Goal: Task Accomplishment & Management: Complete application form

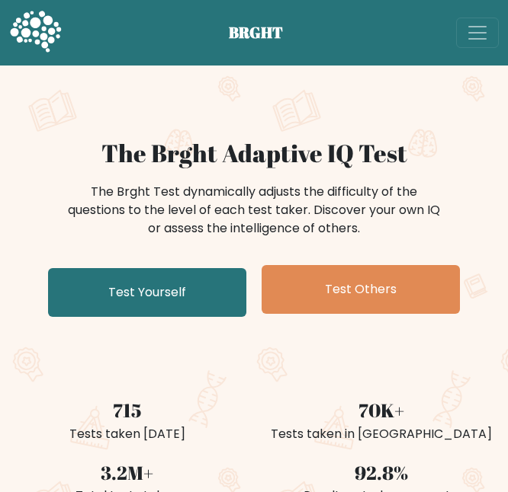
scroll to position [204, 0]
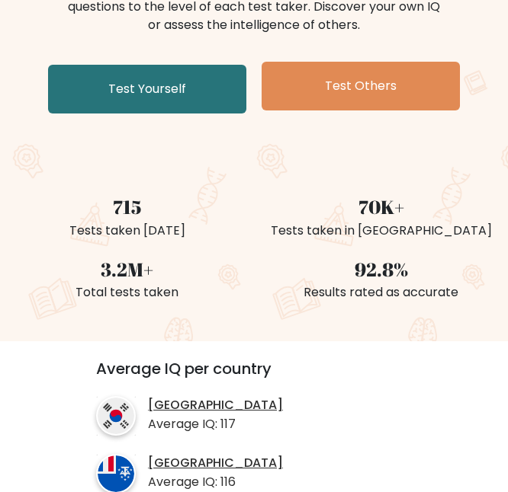
click at [146, 101] on link "Test Yourself" at bounding box center [147, 89] width 198 height 49
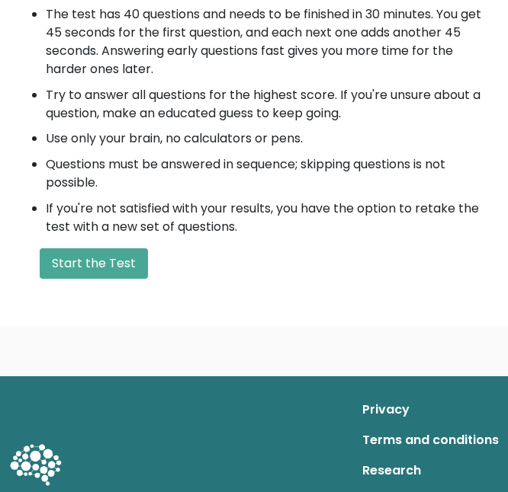
scroll to position [592, 0]
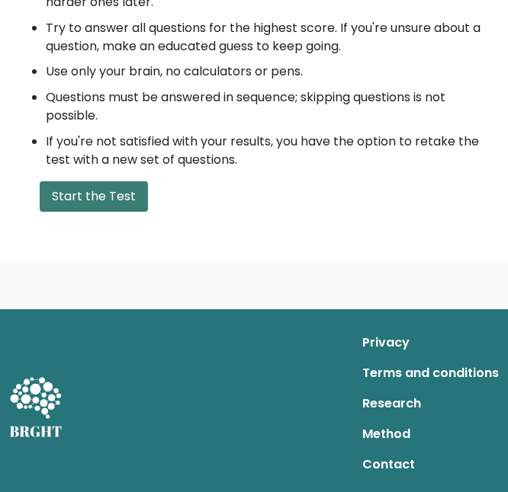
click at [113, 197] on button "Start the Test" at bounding box center [94, 196] width 108 height 30
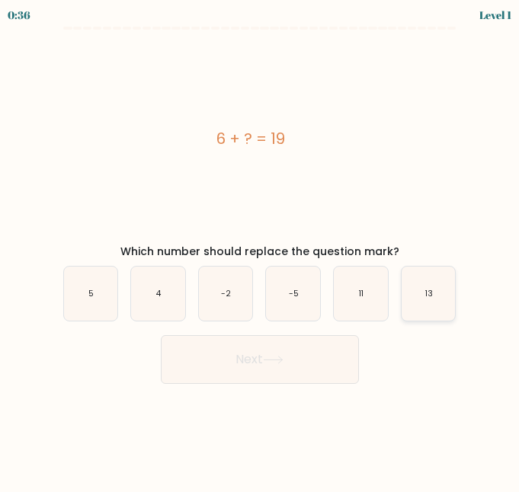
click at [425, 292] on text "13" at bounding box center [429, 293] width 8 height 11
click at [261, 250] on input "f. 13" at bounding box center [260, 248] width 1 height 4
radio input "true"
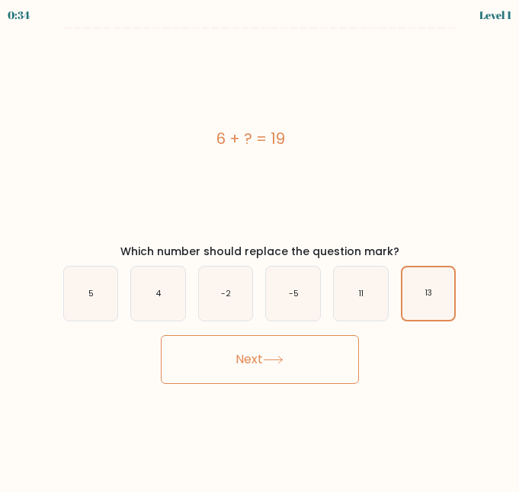
click at [243, 364] on button "Next" at bounding box center [260, 359] width 198 height 49
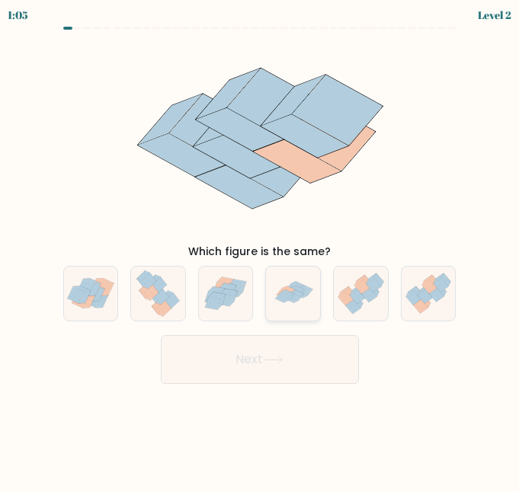
click at [281, 310] on icon at bounding box center [293, 294] width 53 height 54
click at [261, 250] on input "d." at bounding box center [260, 248] width 1 height 4
radio input "true"
click at [260, 358] on button "Next" at bounding box center [260, 359] width 198 height 49
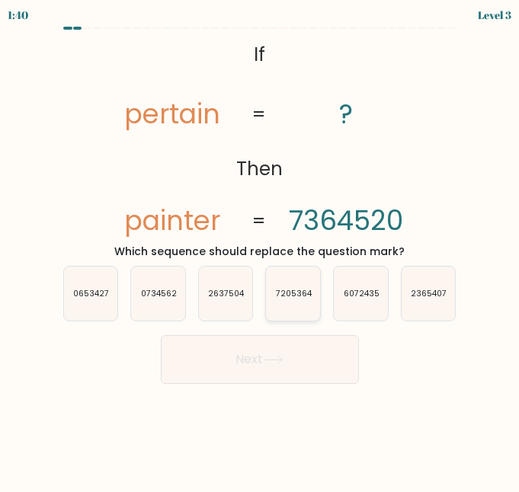
click at [297, 296] on text "7205364" at bounding box center [294, 293] width 37 height 11
click at [261, 250] on input "d. 7205364" at bounding box center [260, 248] width 1 height 4
radio input "true"
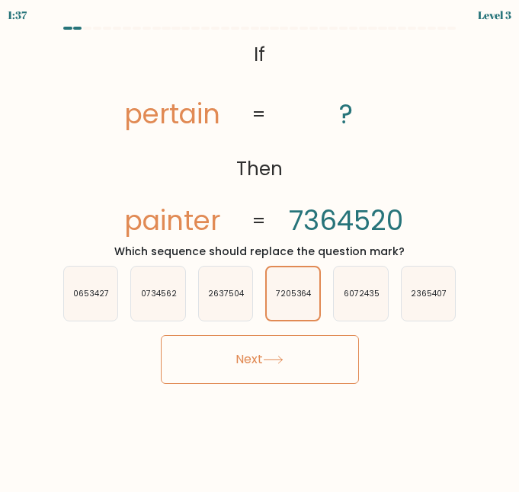
click at [298, 354] on button "Next" at bounding box center [260, 359] width 198 height 49
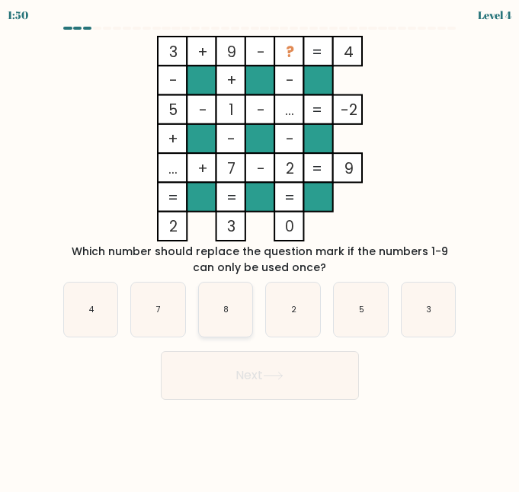
click at [212, 319] on icon "8" at bounding box center [226, 310] width 54 height 54
click at [260, 250] on input "c. 8" at bounding box center [260, 248] width 1 height 4
radio input "true"
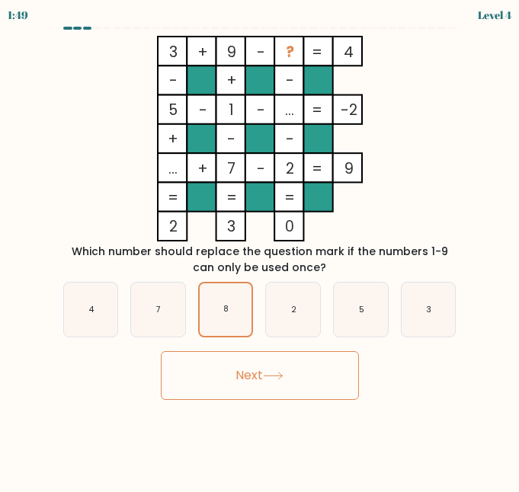
click at [207, 373] on button "Next" at bounding box center [260, 375] width 198 height 49
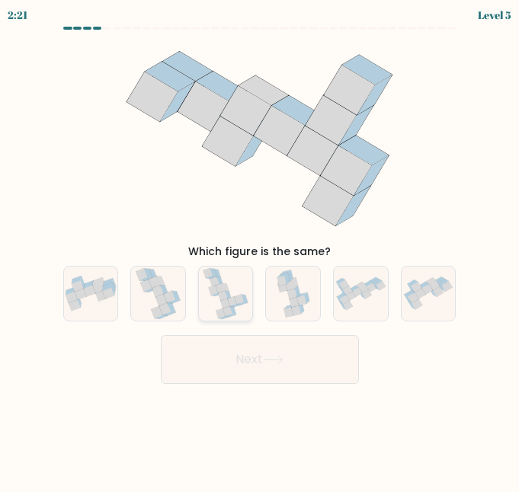
click at [202, 292] on div at bounding box center [226, 294] width 56 height 56
click at [260, 250] on input "c." at bounding box center [260, 248] width 1 height 4
radio input "true"
click at [215, 355] on button "Next" at bounding box center [260, 359] width 198 height 49
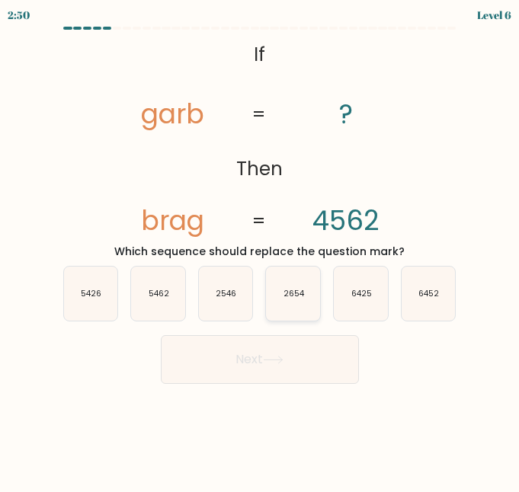
click at [305, 276] on icon "2654" at bounding box center [293, 294] width 54 height 54
click at [261, 250] on input "d. 2654" at bounding box center [260, 248] width 1 height 4
radio input "true"
click at [272, 360] on icon at bounding box center [273, 360] width 18 height 7
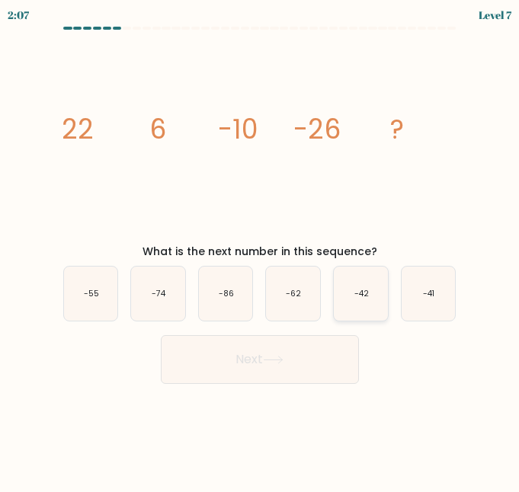
click at [358, 296] on text "-42" at bounding box center [361, 293] width 14 height 11
click at [261, 250] on input "e. -42" at bounding box center [260, 248] width 1 height 4
radio input "true"
click at [282, 361] on icon at bounding box center [273, 360] width 18 height 7
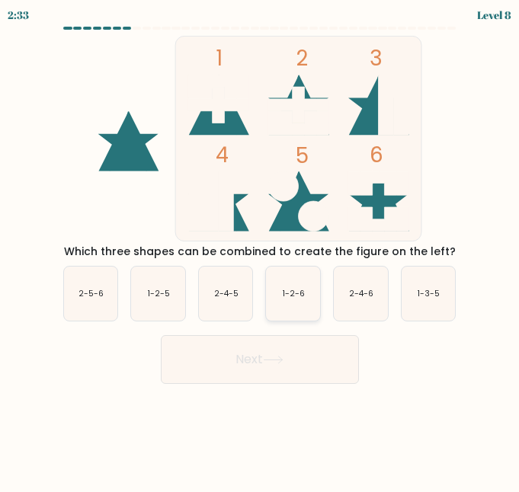
click at [303, 305] on icon "1-2-6" at bounding box center [293, 294] width 54 height 54
click at [261, 250] on input "d. 1-2-6" at bounding box center [260, 248] width 1 height 4
radio input "true"
click at [272, 348] on button "Next" at bounding box center [260, 359] width 198 height 49
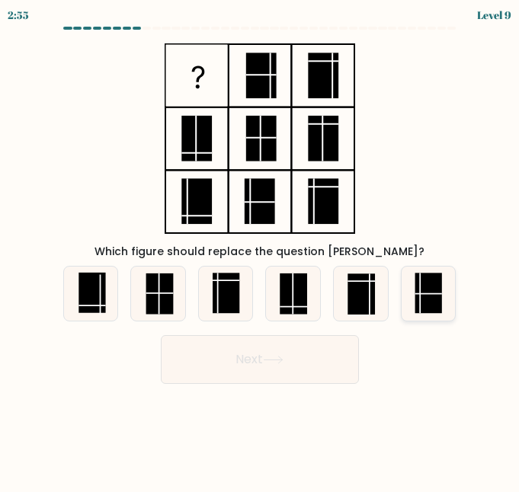
click at [435, 297] on rect at bounding box center [428, 294] width 27 height 40
click at [261, 250] on input "f." at bounding box center [260, 248] width 1 height 4
radio input "true"
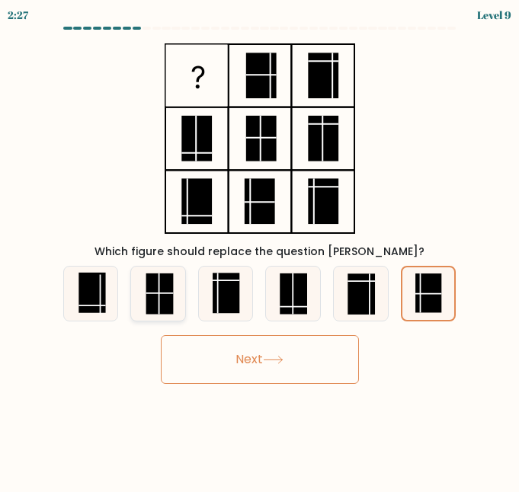
click at [169, 309] on rect at bounding box center [159, 294] width 27 height 40
click at [260, 250] on input "b." at bounding box center [260, 248] width 1 height 4
radio input "true"
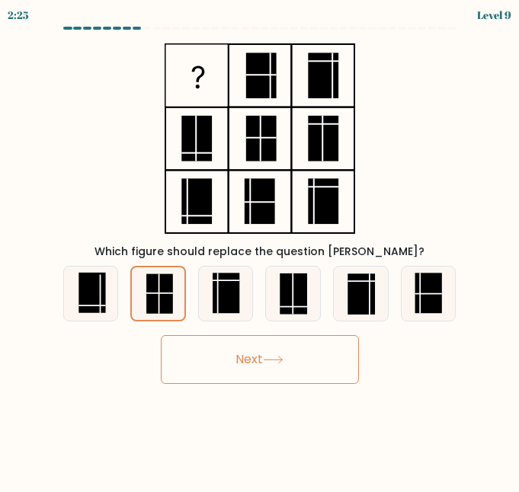
click at [229, 350] on button "Next" at bounding box center [260, 359] width 198 height 49
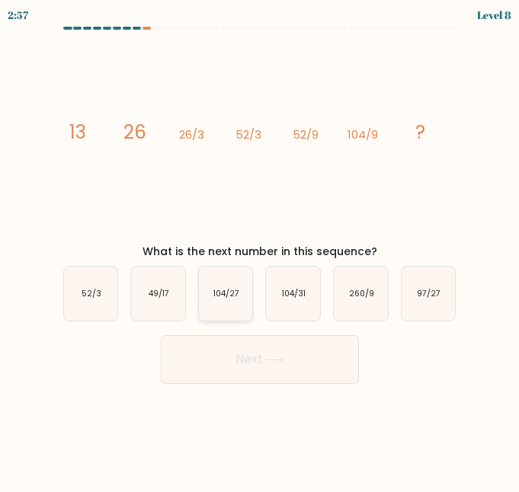
click at [227, 300] on icon "104/27" at bounding box center [226, 294] width 54 height 54
click at [260, 250] on input "c. 104/27" at bounding box center [260, 248] width 1 height 4
radio input "true"
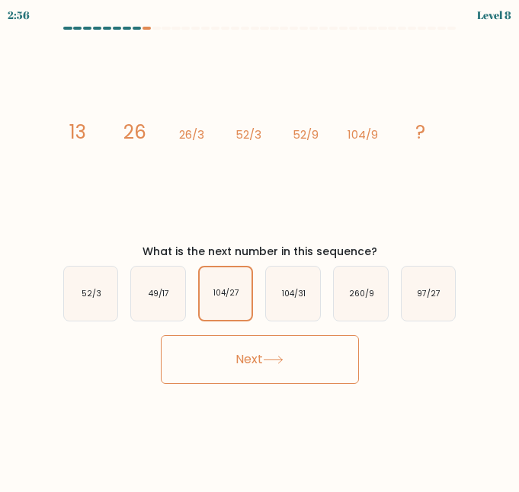
click at [233, 350] on button "Next" at bounding box center [260, 359] width 198 height 49
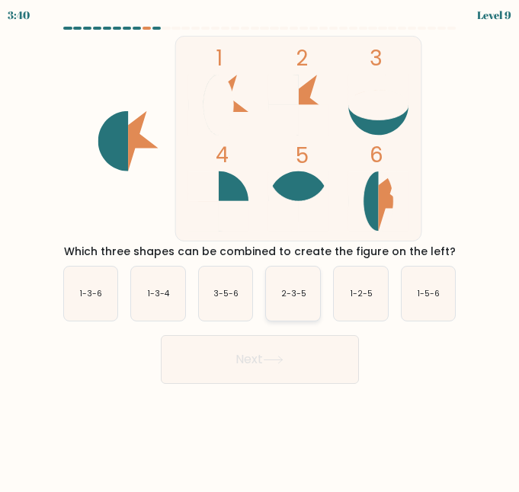
click at [278, 306] on icon "2-3-5" at bounding box center [293, 294] width 54 height 54
click at [261, 250] on input "d. 2-3-5" at bounding box center [260, 248] width 1 height 4
radio input "true"
click at [267, 367] on button "Next" at bounding box center [260, 359] width 198 height 49
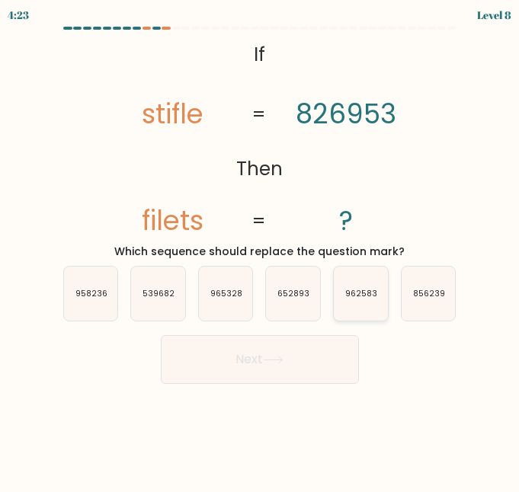
click at [341, 301] on icon "962583" at bounding box center [361, 294] width 54 height 54
click at [261, 250] on input "e. 962583" at bounding box center [260, 248] width 1 height 4
radio input "true"
click at [303, 357] on button "Next" at bounding box center [260, 359] width 198 height 49
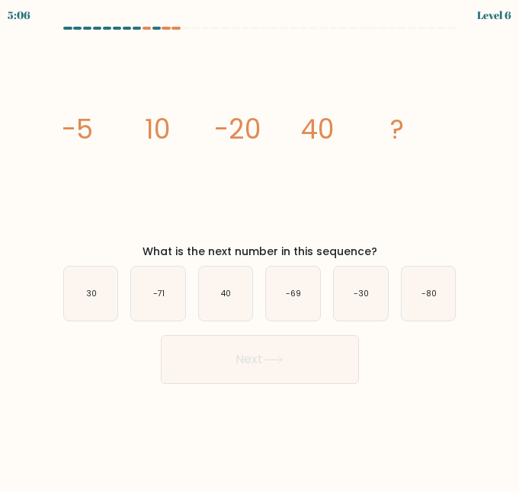
click at [328, 307] on div "e. -30" at bounding box center [361, 294] width 68 height 56
click at [307, 371] on button "Next" at bounding box center [260, 359] width 198 height 49
click at [367, 296] on text "-30" at bounding box center [361, 293] width 15 height 11
click at [261, 250] on input "e. -30" at bounding box center [260, 248] width 1 height 4
radio input "true"
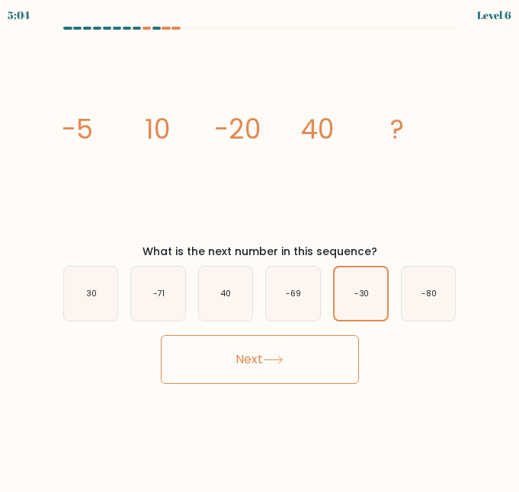
click at [329, 359] on button "Next" at bounding box center [260, 359] width 198 height 49
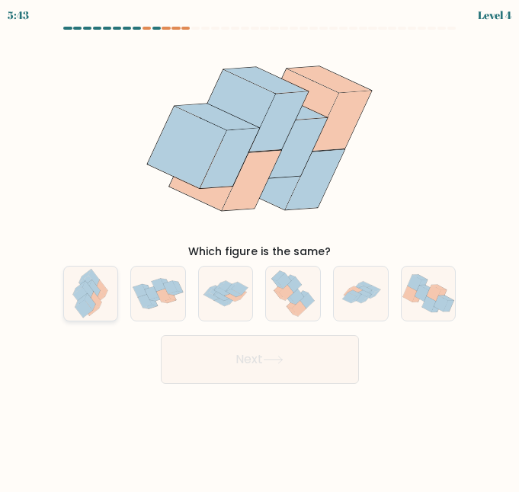
click at [95, 290] on icon at bounding box center [95, 289] width 11 height 17
click at [260, 250] on input "a." at bounding box center [260, 248] width 1 height 4
radio input "true"
click at [200, 382] on button "Next" at bounding box center [260, 359] width 198 height 49
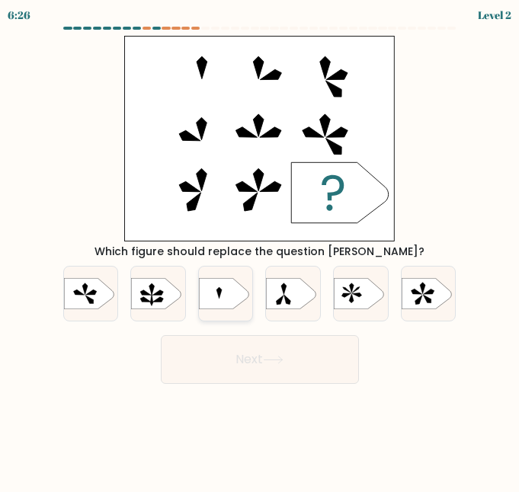
click at [229, 315] on div at bounding box center [226, 294] width 56 height 56
click at [260, 250] on input "c." at bounding box center [260, 248] width 1 height 4
radio input "true"
click at [243, 351] on button "Next" at bounding box center [260, 359] width 198 height 49
click at [230, 367] on button "Next" at bounding box center [260, 359] width 198 height 49
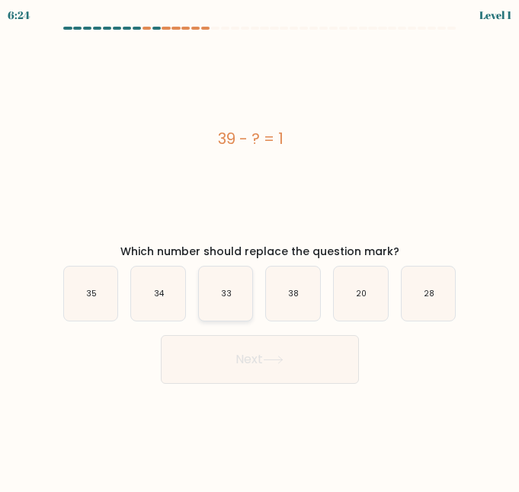
click at [252, 303] on icon "33" at bounding box center [226, 294] width 54 height 54
click at [260, 250] on input "c. 33" at bounding box center [260, 248] width 1 height 4
radio input "true"
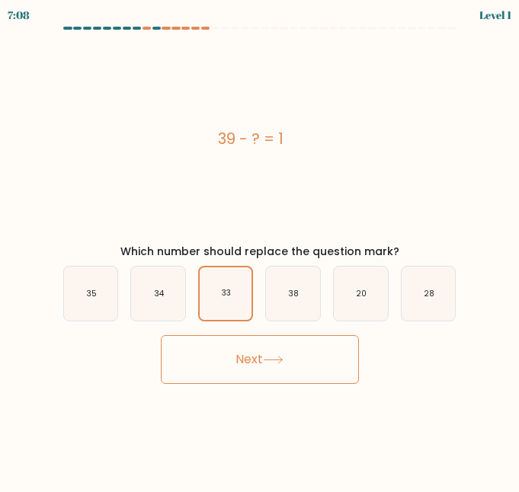
click at [236, 373] on button "Next" at bounding box center [260, 359] width 198 height 49
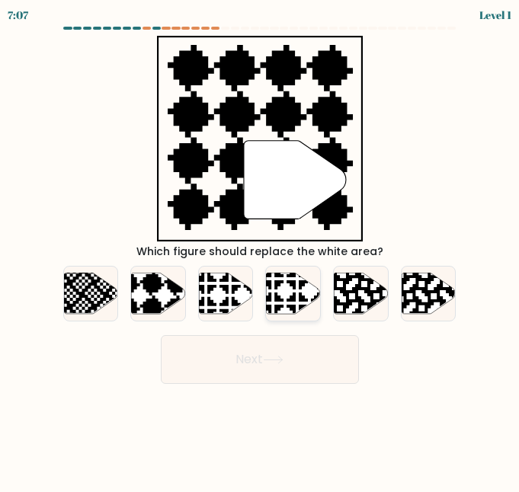
click at [318, 300] on icon at bounding box center [310, 315] width 95 height 95
click at [261, 250] on input "d." at bounding box center [260, 248] width 1 height 4
radio input "true"
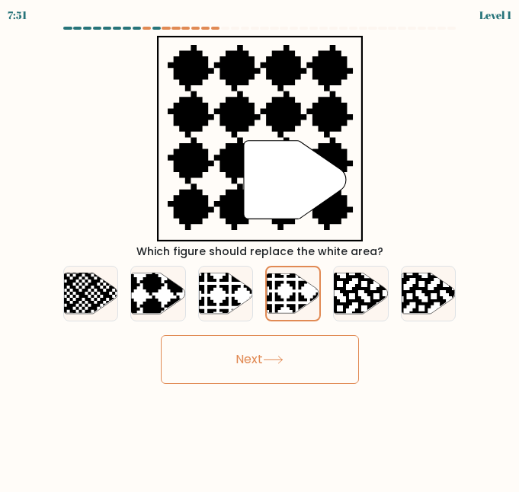
click at [265, 371] on button "Next" at bounding box center [260, 359] width 198 height 49
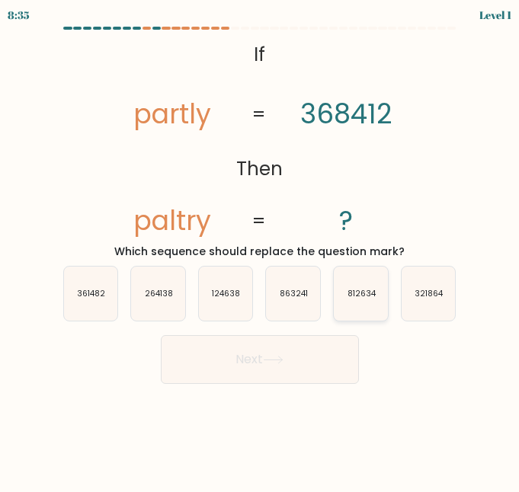
click at [337, 316] on icon "812634" at bounding box center [361, 294] width 54 height 54
click at [261, 250] on input "e. 812634" at bounding box center [260, 248] width 1 height 4
radio input "true"
click at [267, 374] on button "Next" at bounding box center [260, 359] width 198 height 49
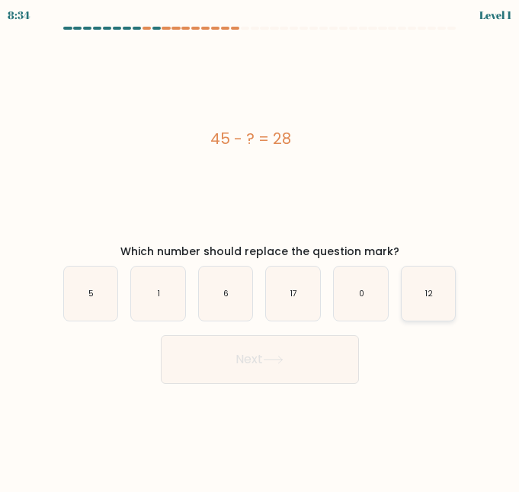
click at [424, 290] on icon "12" at bounding box center [429, 294] width 54 height 54
click at [261, 250] on input "f. 12" at bounding box center [260, 248] width 1 height 4
radio input "true"
click at [279, 374] on button "Next" at bounding box center [260, 359] width 198 height 49
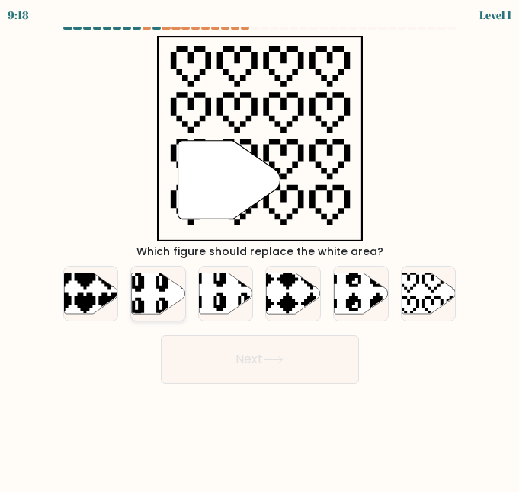
click at [165, 319] on div at bounding box center [158, 294] width 56 height 56
click at [260, 250] on input "b." at bounding box center [260, 248] width 1 height 4
radio input "true"
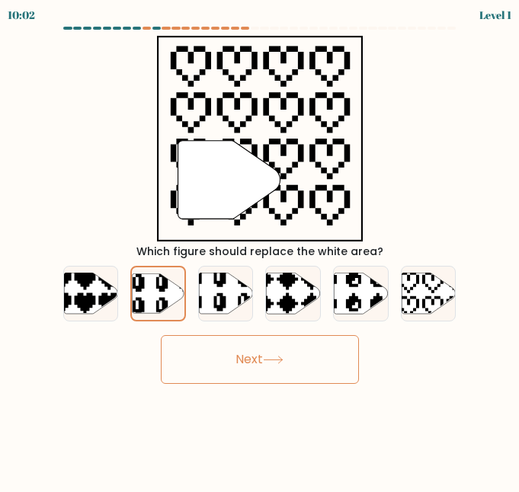
click at [226, 383] on button "Next" at bounding box center [260, 359] width 198 height 49
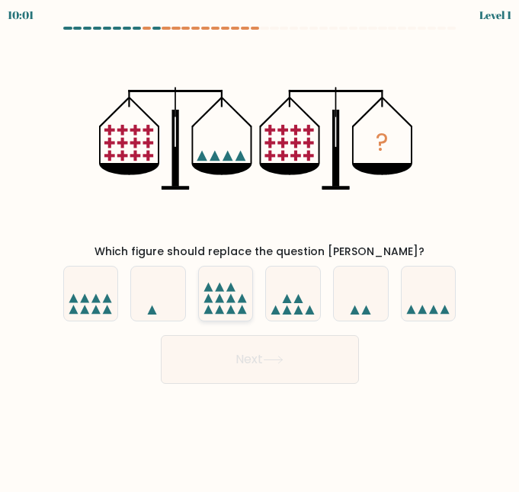
click at [252, 318] on div at bounding box center [226, 294] width 56 height 56
click at [260, 250] on input "c." at bounding box center [260, 248] width 1 height 4
radio input "true"
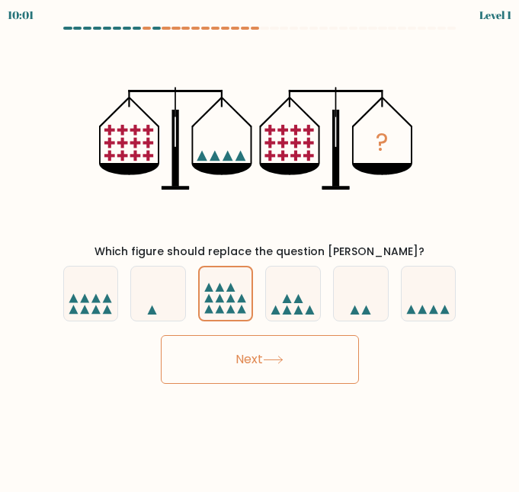
click at [261, 361] on button "Next" at bounding box center [260, 359] width 198 height 49
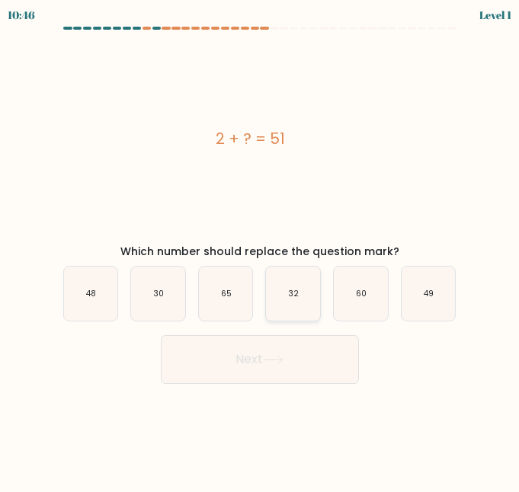
click at [306, 294] on icon "32" at bounding box center [293, 294] width 54 height 54
click at [261, 250] on input "d. 32" at bounding box center [260, 248] width 1 height 4
radio input "true"
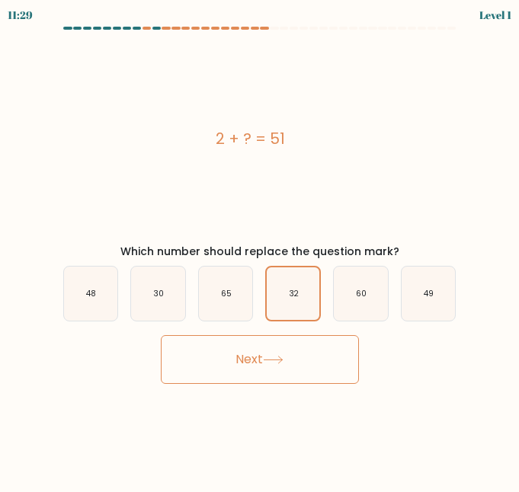
click at [279, 363] on icon at bounding box center [273, 360] width 21 height 8
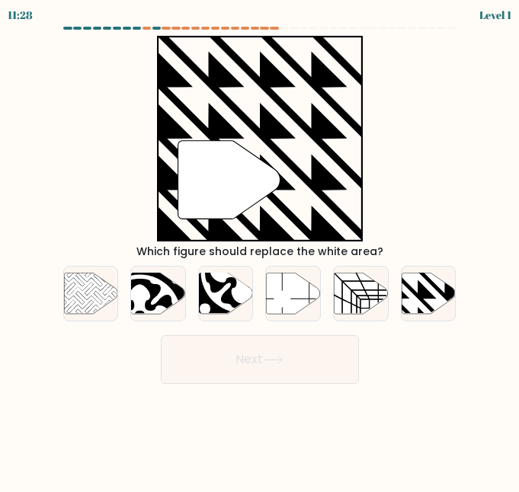
click at [213, 361] on button "Next" at bounding box center [260, 359] width 198 height 49
click at [213, 309] on icon at bounding box center [242, 272] width 96 height 96
click at [260, 250] on input "c." at bounding box center [260, 248] width 1 height 4
radio input "true"
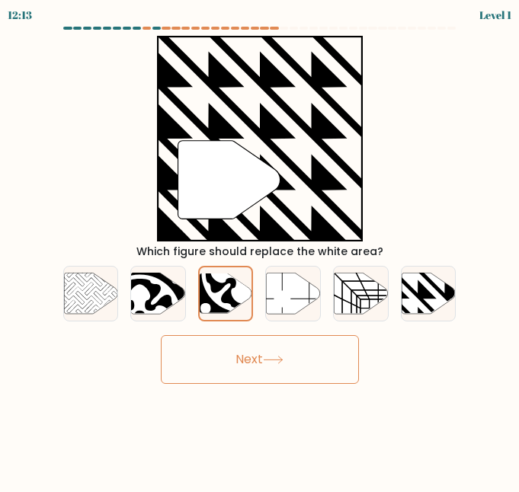
click at [221, 361] on button "Next" at bounding box center [260, 359] width 198 height 49
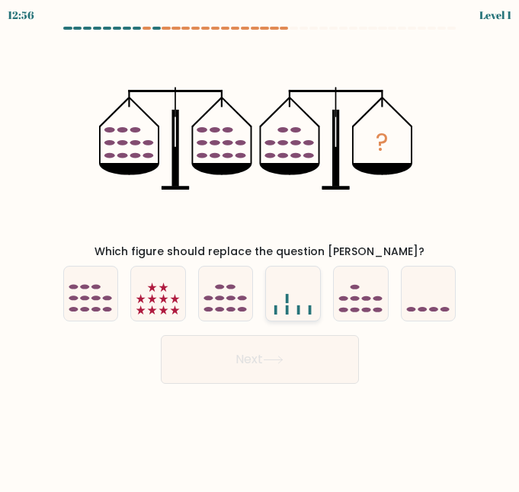
click at [274, 319] on div at bounding box center [293, 294] width 56 height 56
click at [261, 250] on input "d." at bounding box center [260, 248] width 1 height 4
radio input "true"
click at [274, 368] on button "Next" at bounding box center [260, 359] width 198 height 49
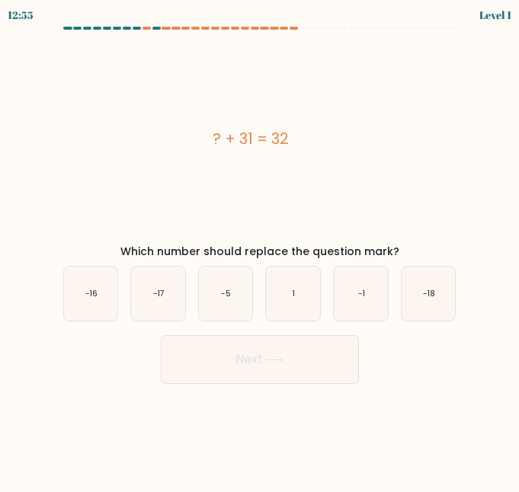
click at [271, 367] on button "Next" at bounding box center [260, 359] width 198 height 49
click at [283, 301] on icon "1" at bounding box center [293, 294] width 54 height 54
click at [261, 250] on input "d. 1" at bounding box center [260, 248] width 1 height 4
radio input "true"
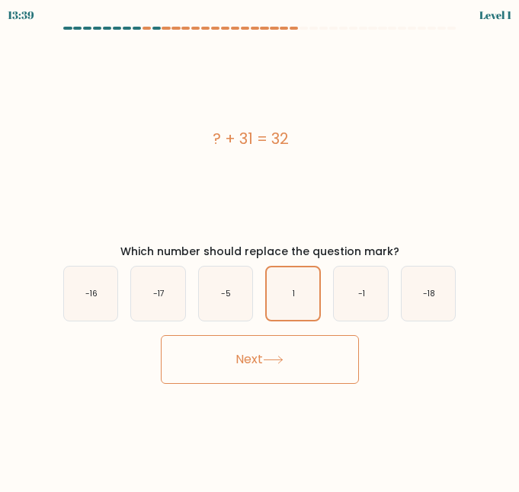
click at [259, 357] on button "Next" at bounding box center [260, 359] width 198 height 49
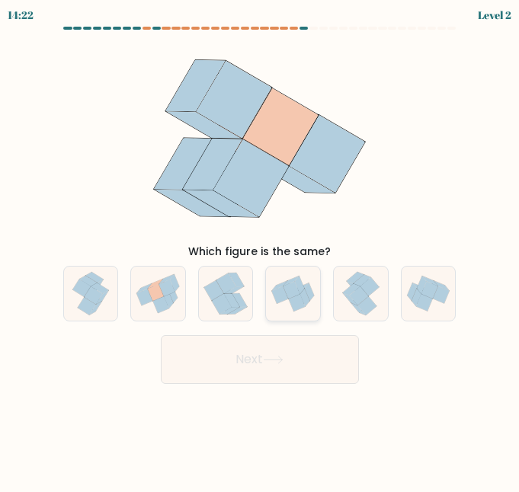
click at [266, 313] on icon at bounding box center [293, 293] width 54 height 45
click at [261, 250] on input "d." at bounding box center [260, 248] width 1 height 4
radio input "true"
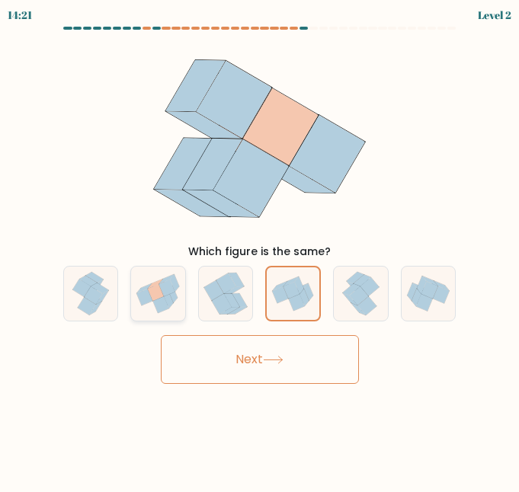
click at [141, 320] on div at bounding box center [158, 294] width 56 height 56
click at [260, 250] on input "b." at bounding box center [260, 248] width 1 height 4
radio input "true"
click at [223, 364] on button "Next" at bounding box center [260, 359] width 198 height 49
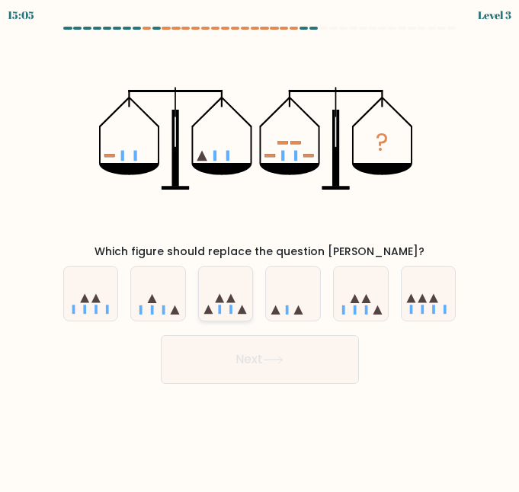
click at [215, 317] on div at bounding box center [226, 294] width 56 height 56
click at [260, 250] on input "c." at bounding box center [260, 248] width 1 height 4
radio input "true"
click at [231, 366] on button "Next" at bounding box center [260, 359] width 198 height 49
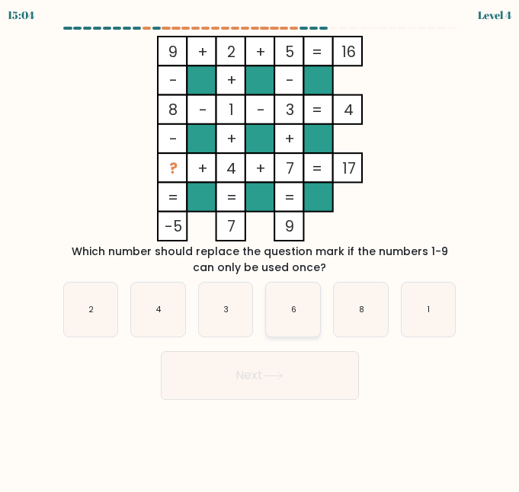
click at [288, 301] on icon "6" at bounding box center [293, 310] width 54 height 54
click at [261, 250] on input "d. 6" at bounding box center [260, 248] width 1 height 4
radio input "true"
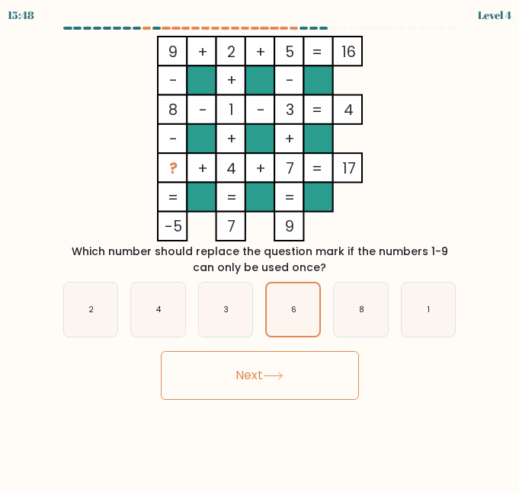
click at [261, 366] on button "Next" at bounding box center [260, 375] width 198 height 49
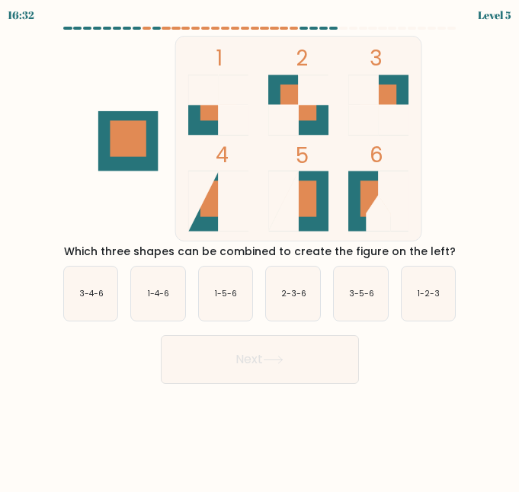
click at [344, 335] on button "Next" at bounding box center [260, 359] width 198 height 49
click at [347, 308] on icon "3-5-6" at bounding box center [361, 294] width 54 height 54
click at [261, 250] on input "e. 3-5-6" at bounding box center [260, 248] width 1 height 4
radio input "true"
click at [297, 366] on button "Next" at bounding box center [260, 359] width 198 height 49
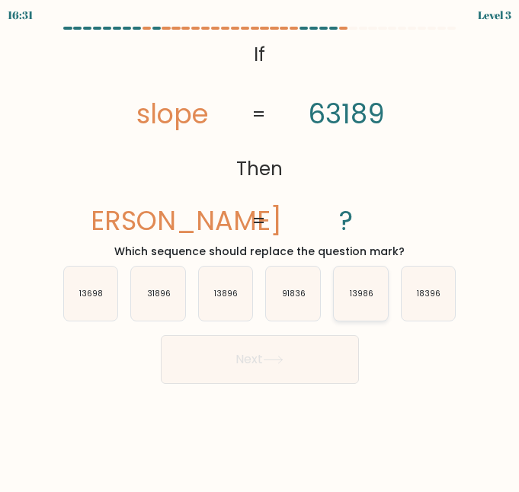
click at [345, 300] on icon "13986" at bounding box center [361, 294] width 54 height 54
click at [261, 250] on input "e. 13986" at bounding box center [260, 248] width 1 height 4
radio input "true"
click at [286, 377] on button "Next" at bounding box center [260, 359] width 198 height 49
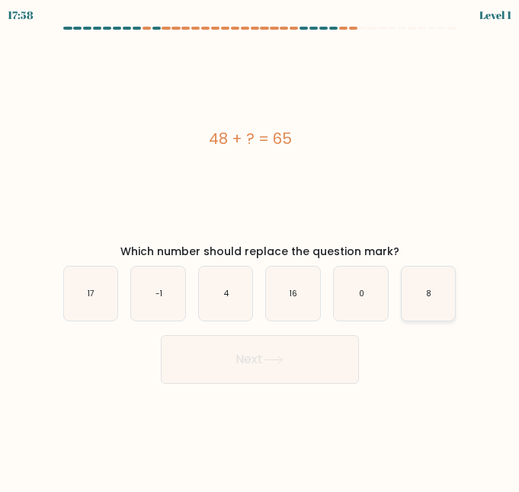
click at [404, 308] on icon "8" at bounding box center [429, 294] width 54 height 54
click at [261, 250] on input "f. 8" at bounding box center [260, 248] width 1 height 4
radio input "true"
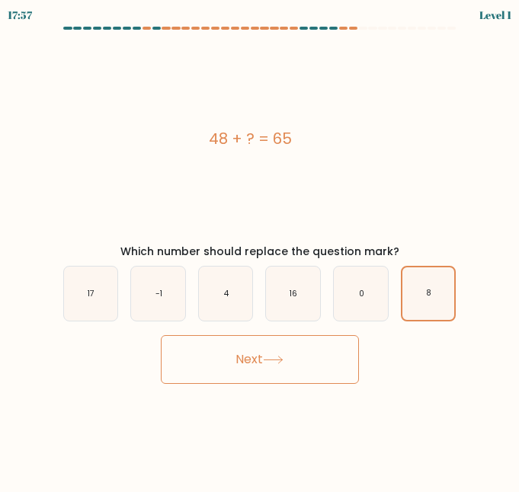
click at [297, 381] on button "Next" at bounding box center [260, 359] width 198 height 49
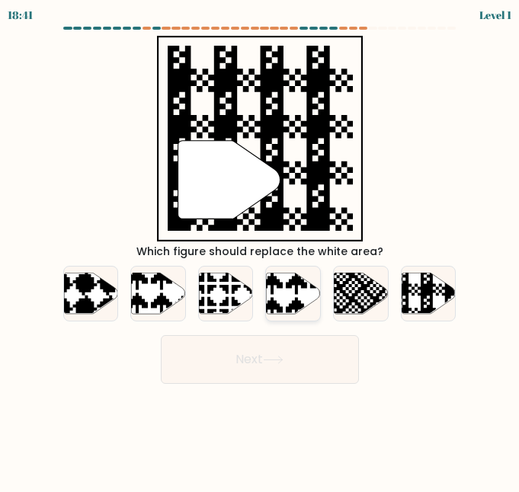
click at [320, 297] on icon at bounding box center [293, 294] width 54 height 42
click at [261, 250] on input "d." at bounding box center [260, 248] width 1 height 4
radio input "true"
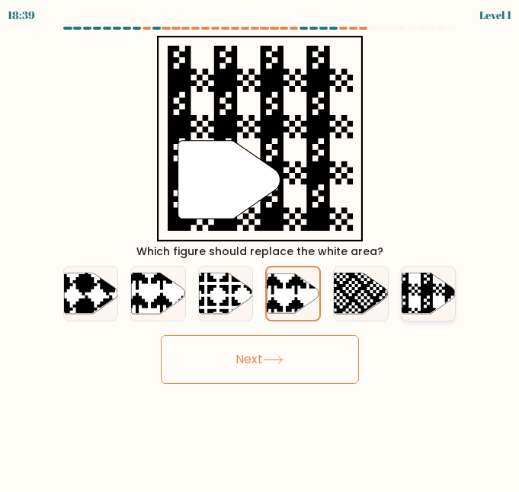
click at [415, 293] on icon at bounding box center [445, 272] width 98 height 98
click at [261, 250] on input "f." at bounding box center [260, 248] width 1 height 4
radio input "true"
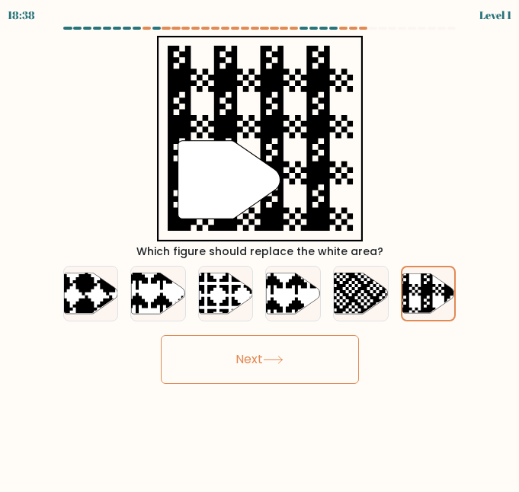
click at [310, 366] on button "Next" at bounding box center [260, 359] width 198 height 49
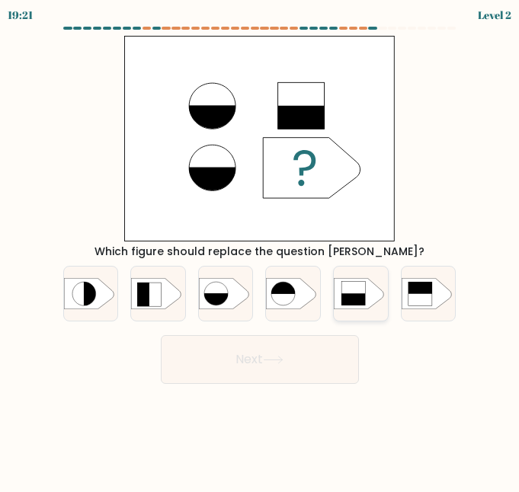
click at [350, 287] on rect at bounding box center [354, 293] width 24 height 24
click at [261, 250] on input "e." at bounding box center [260, 248] width 1 height 4
radio input "true"
click at [340, 382] on button "Next" at bounding box center [260, 359] width 198 height 49
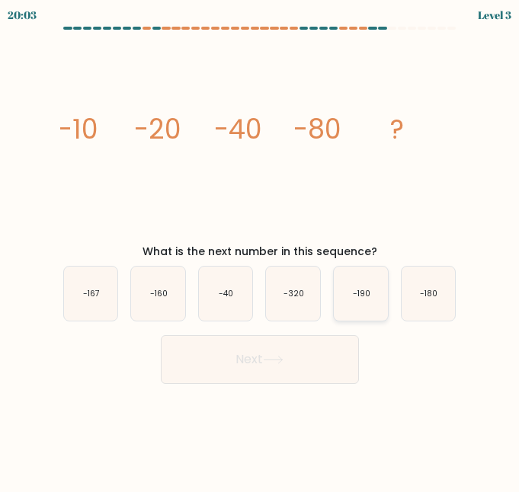
click at [341, 302] on icon "-190" at bounding box center [361, 294] width 54 height 54
click at [261, 250] on input "e. -190" at bounding box center [260, 248] width 1 height 4
radio input "true"
click at [320, 362] on button "Next" at bounding box center [260, 359] width 198 height 49
click at [320, 363] on button "Next" at bounding box center [260, 359] width 198 height 49
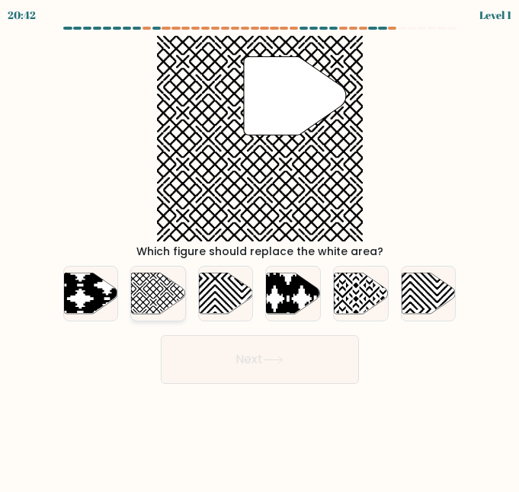
click at [178, 287] on icon at bounding box center [158, 293] width 54 height 41
click at [260, 250] on input "b." at bounding box center [260, 248] width 1 height 4
radio input "true"
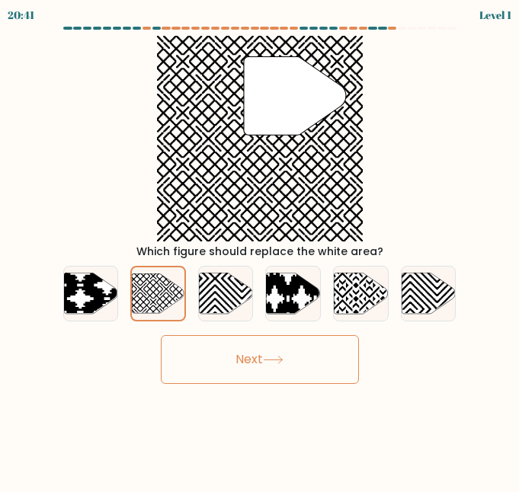
click at [257, 368] on button "Next" at bounding box center [260, 359] width 198 height 49
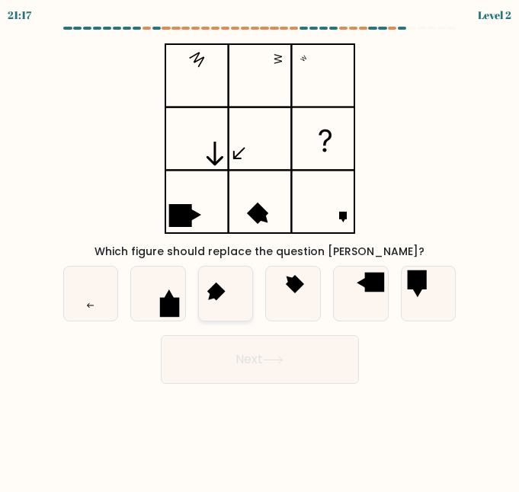
click at [221, 302] on icon at bounding box center [226, 294] width 54 height 54
click at [260, 250] on input "c." at bounding box center [260, 248] width 1 height 4
radio input "true"
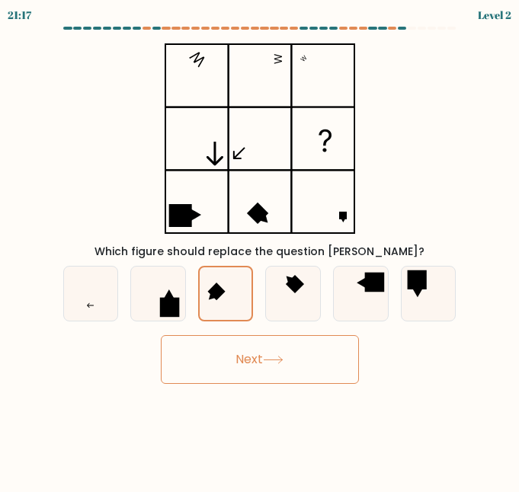
click at [233, 371] on button "Next" at bounding box center [260, 359] width 198 height 49
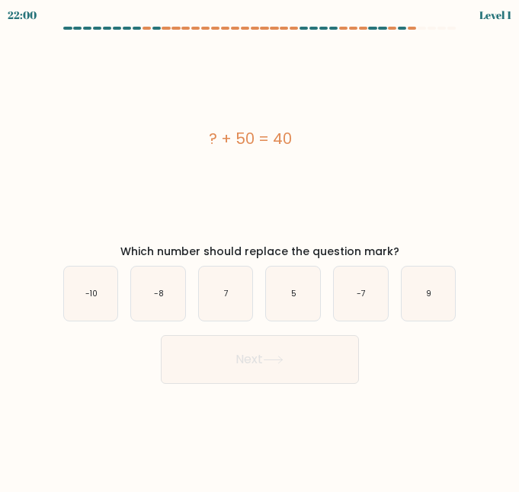
click at [255, 370] on button "Next" at bounding box center [260, 359] width 198 height 49
click at [235, 292] on icon "7" at bounding box center [226, 294] width 54 height 54
click at [260, 250] on input "c. 7" at bounding box center [260, 248] width 1 height 4
radio input "true"
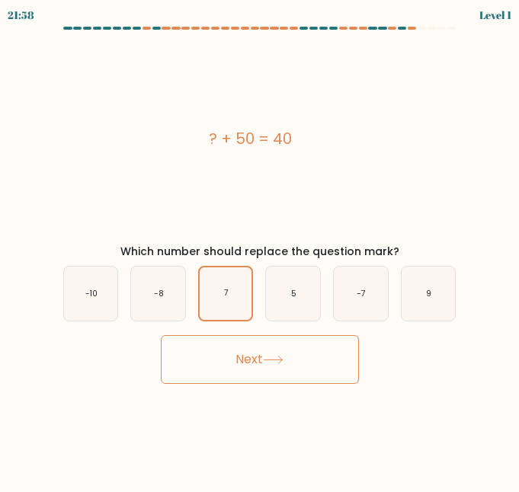
click at [255, 375] on button "Next" at bounding box center [260, 359] width 198 height 49
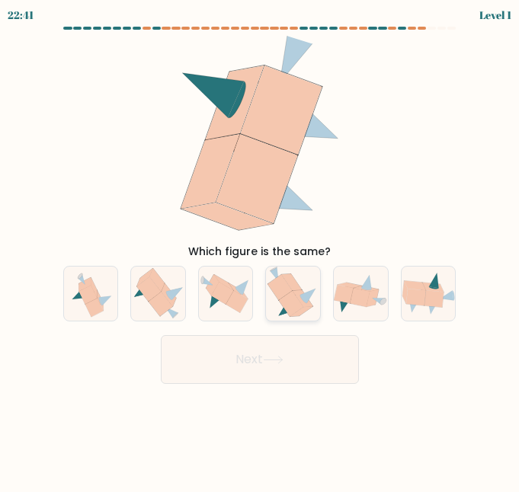
click at [290, 300] on icon at bounding box center [291, 303] width 24 height 25
click at [261, 250] on input "d." at bounding box center [260, 248] width 1 height 4
radio input "true"
click at [266, 361] on button "Next" at bounding box center [260, 359] width 198 height 49
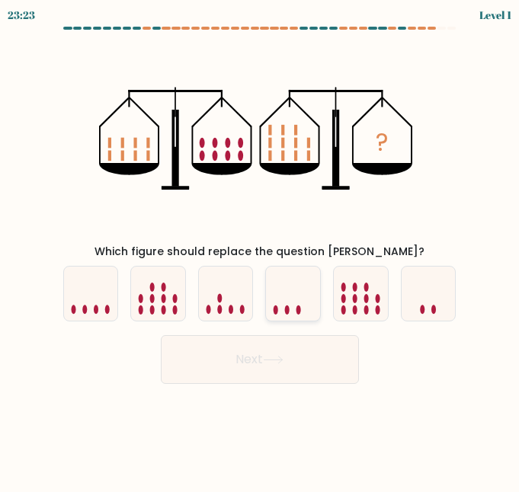
click at [279, 297] on icon at bounding box center [293, 293] width 54 height 45
click at [261, 250] on input "d." at bounding box center [260, 248] width 1 height 4
radio input "true"
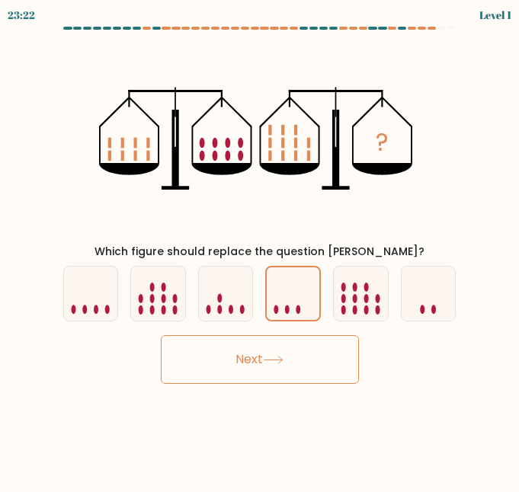
click at [252, 361] on button "Next" at bounding box center [260, 359] width 198 height 49
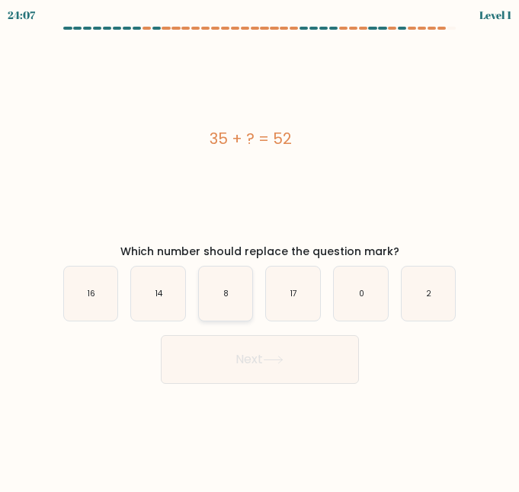
click at [230, 302] on icon "8" at bounding box center [226, 294] width 54 height 54
click at [260, 250] on input "c. 8" at bounding box center [260, 248] width 1 height 4
radio input "true"
click at [245, 378] on button "Next" at bounding box center [260, 359] width 198 height 49
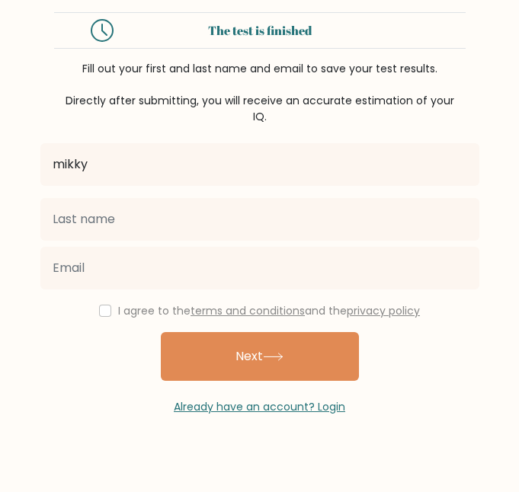
type input "mikky"
click at [101, 311] on input "checkbox" at bounding box center [105, 311] width 12 height 12
checkbox input "true"
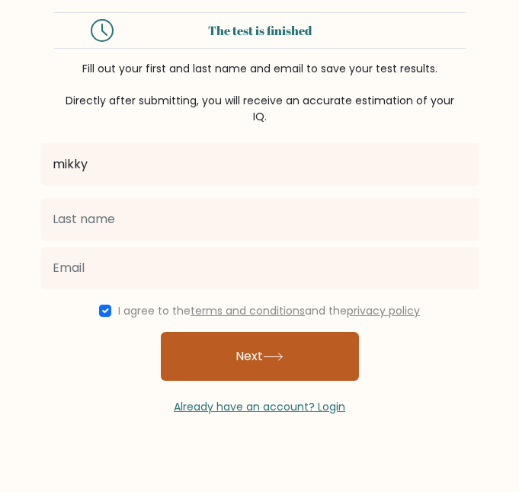
click at [266, 374] on button "Next" at bounding box center [260, 356] width 198 height 49
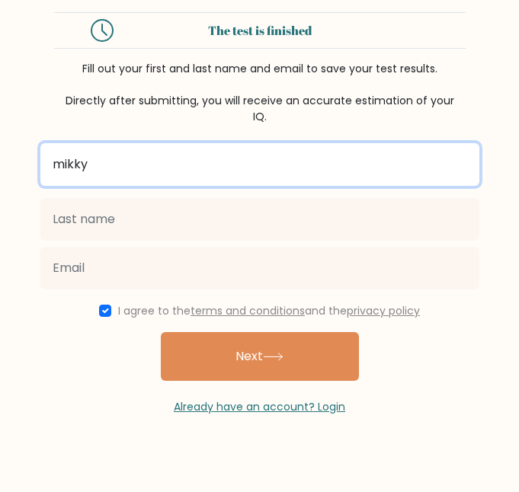
click at [101, 178] on input "mikky" at bounding box center [259, 164] width 439 height 43
type input "Mikel"
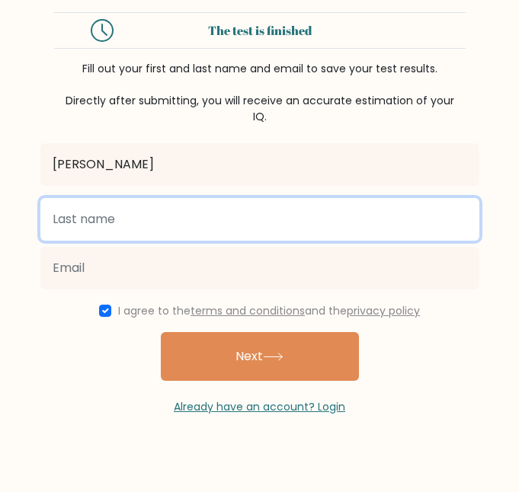
click at [101, 216] on input "text" at bounding box center [259, 219] width 439 height 43
type input "Ikeh"
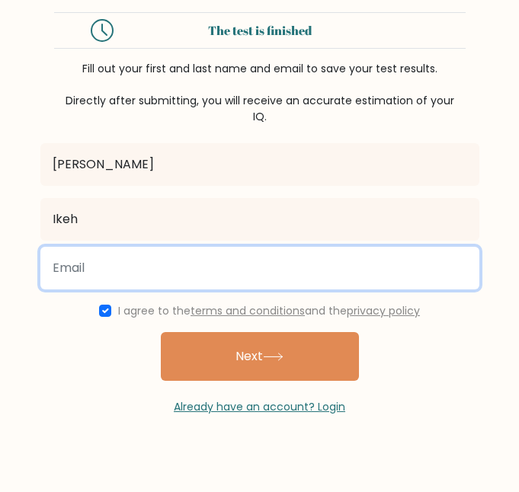
click at [121, 273] on input "email" at bounding box center [259, 268] width 439 height 43
type input "[EMAIL_ADDRESS][DOMAIN_NAME]"
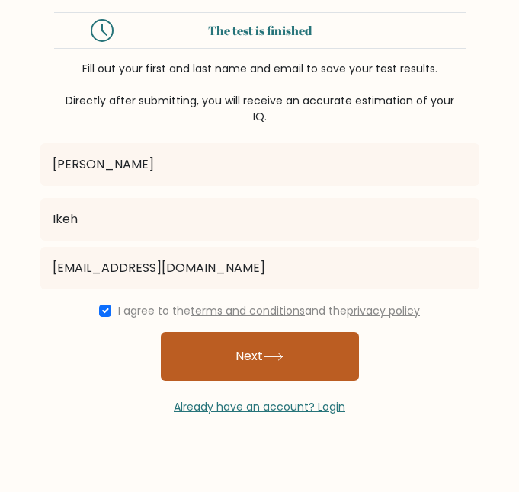
click at [204, 354] on button "Next" at bounding box center [260, 356] width 198 height 49
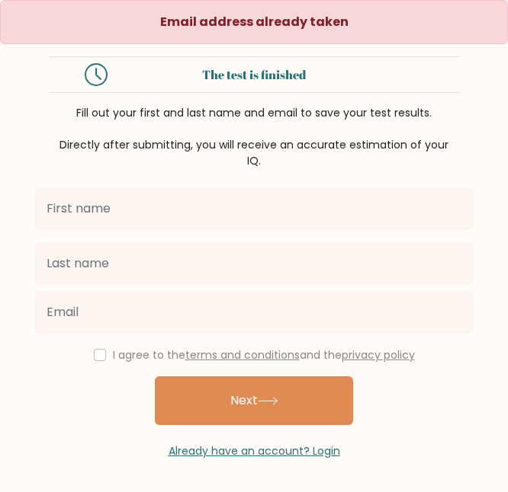
scroll to position [4, 0]
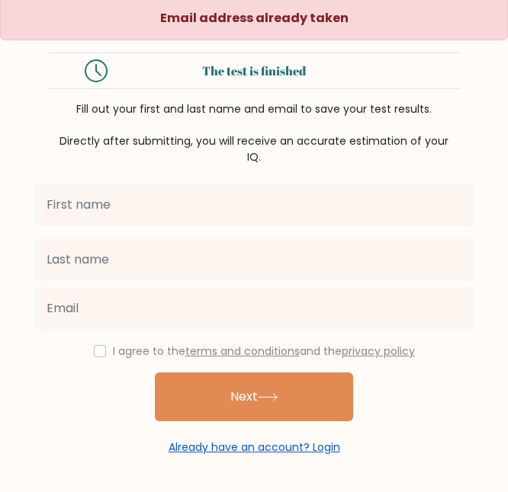
click at [212, 444] on link "Already have an account? Login" at bounding box center [254, 447] width 172 height 15
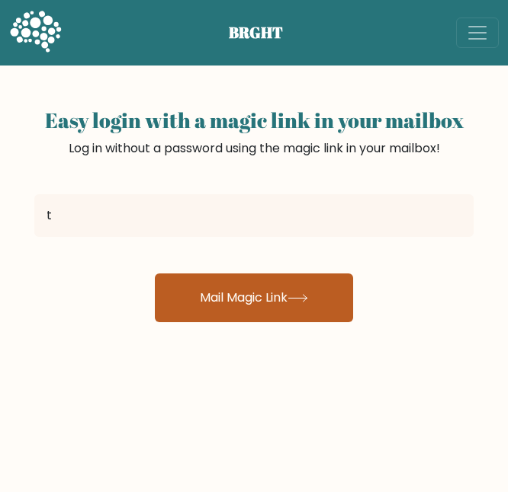
type input "timothymikel52@gmail.com"
click at [222, 297] on button "Mail Magic Link" at bounding box center [254, 298] width 198 height 49
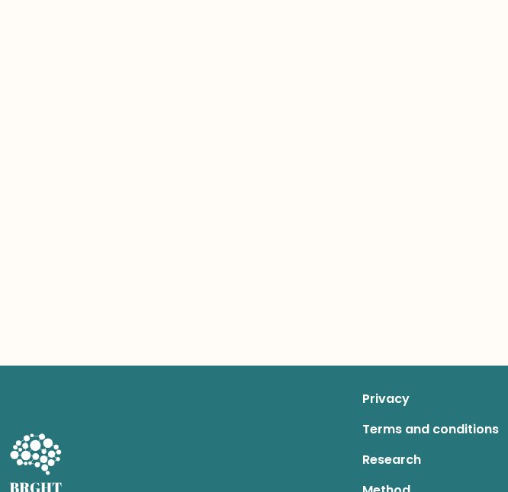
scroll to position [334, 0]
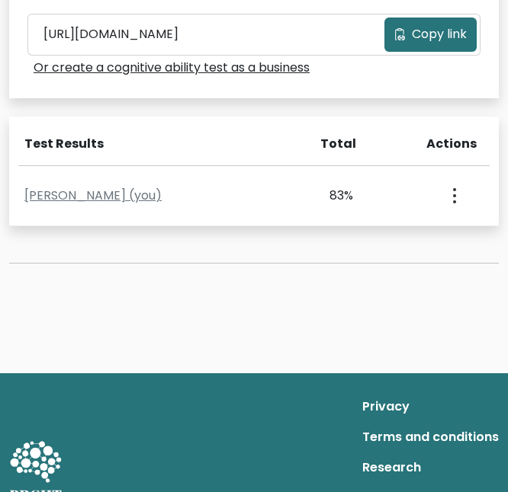
scroll to position [644, 0]
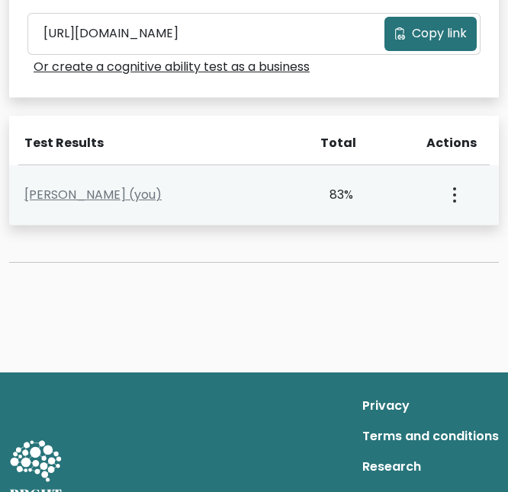
click at [455, 199] on icon "button" at bounding box center [454, 195] width 3 height 15
click at [336, 194] on div "83%" at bounding box center [328, 195] width 50 height 18
click at [59, 191] on link "Mikel Ikeh (you)" at bounding box center [92, 195] width 137 height 18
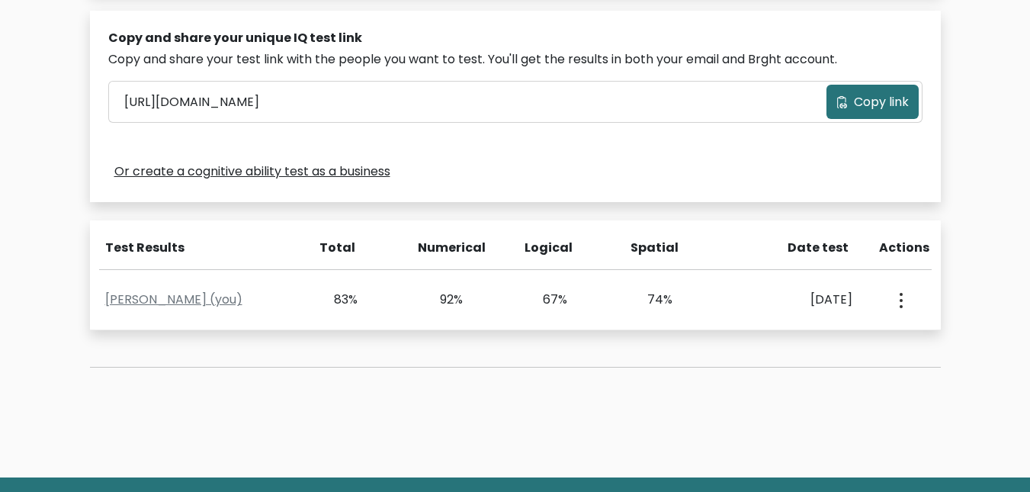
scroll to position [473, 0]
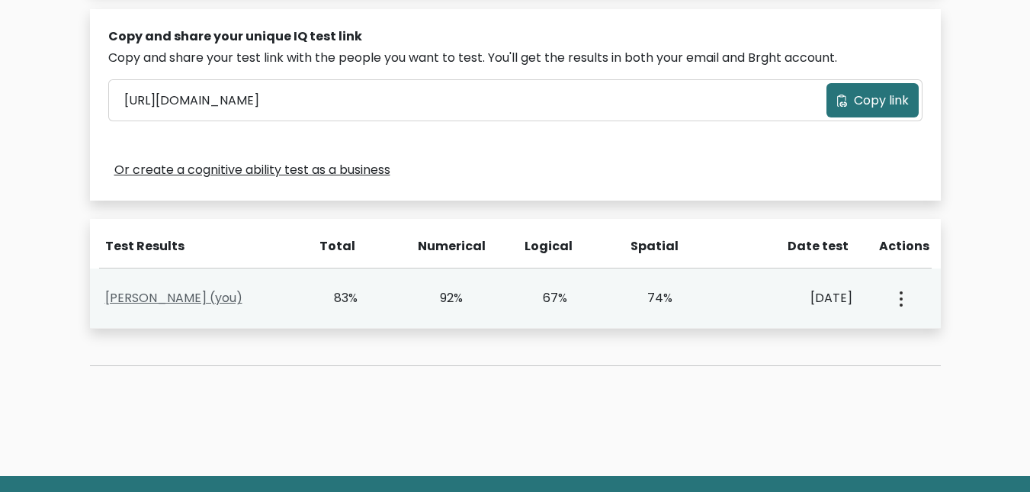
click at [177, 301] on link "Mikel Ikeh (you)" at bounding box center [173, 298] width 137 height 18
